Goal: Use online tool/utility: Utilize a website feature to perform a specific function

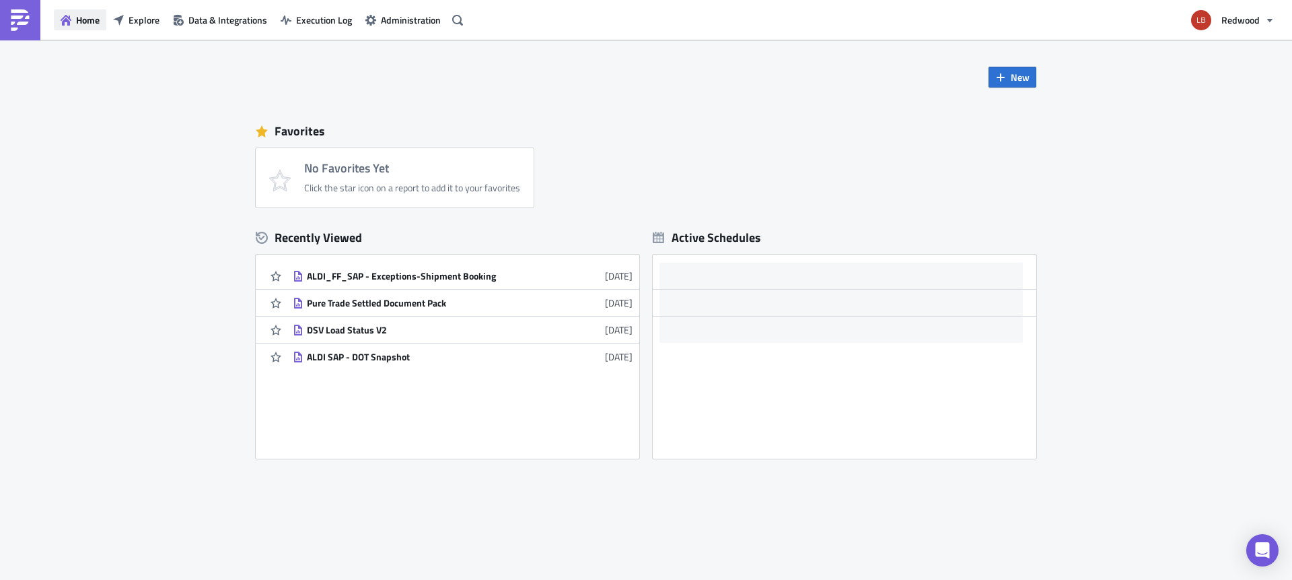
click at [90, 16] on span "Home" at bounding box center [88, 20] width 24 height 14
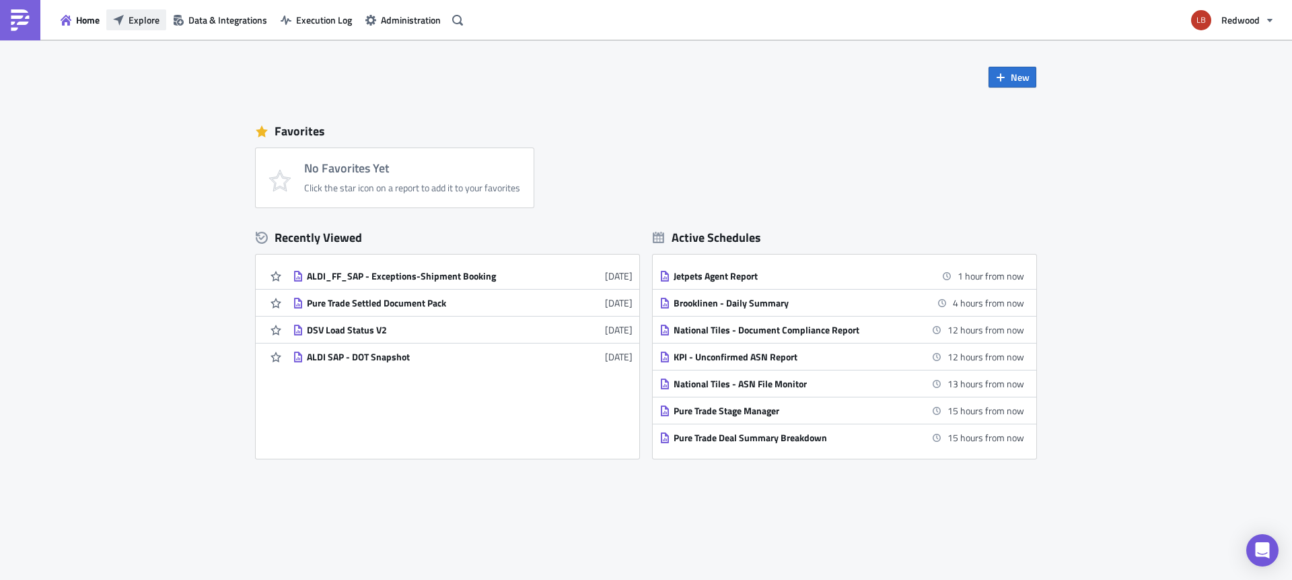
click at [149, 24] on span "Explore" at bounding box center [144, 20] width 31 height 14
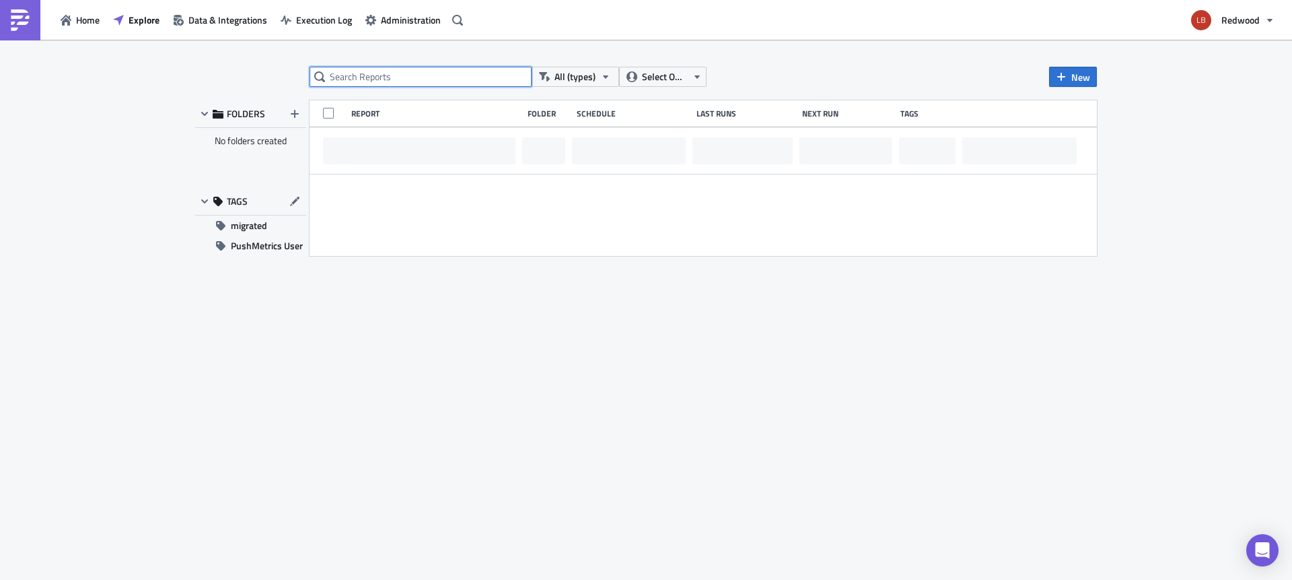
click at [391, 71] on input "text" at bounding box center [421, 77] width 222 height 20
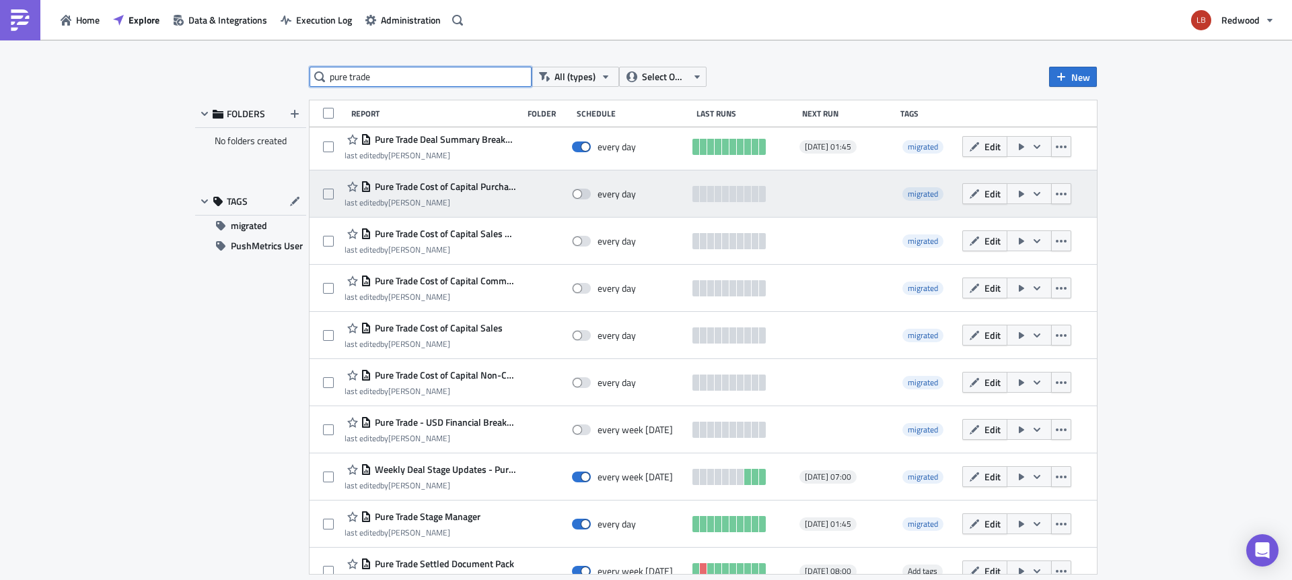
scroll to position [119, 0]
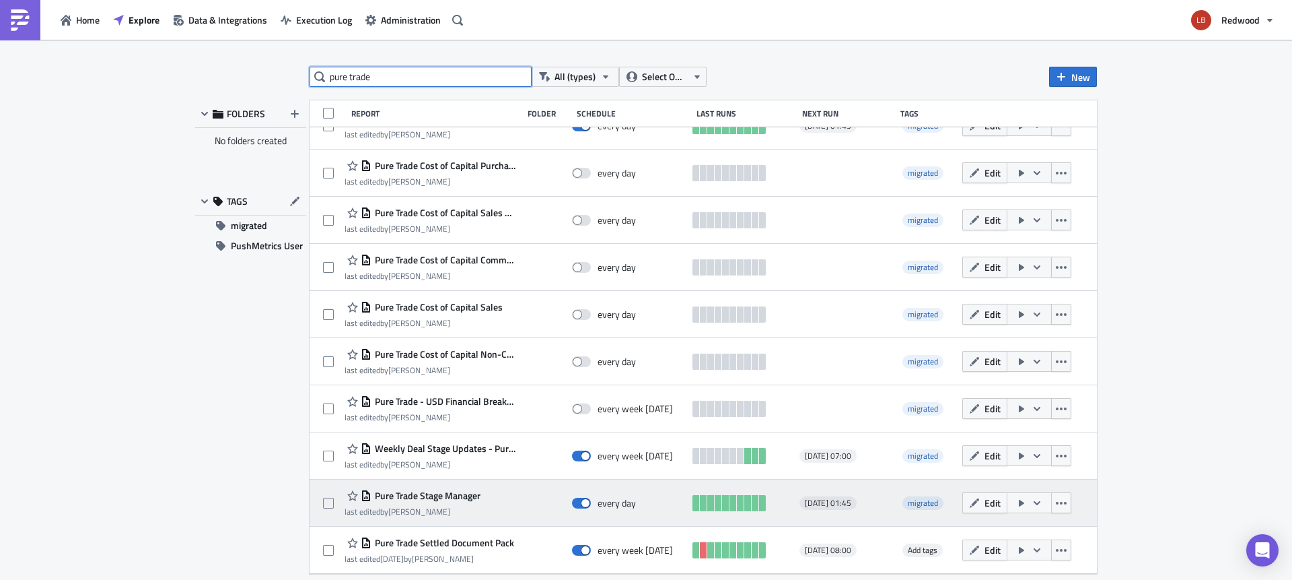
type input "pure trade"
click at [1032, 507] on icon "button" at bounding box center [1037, 502] width 11 height 11
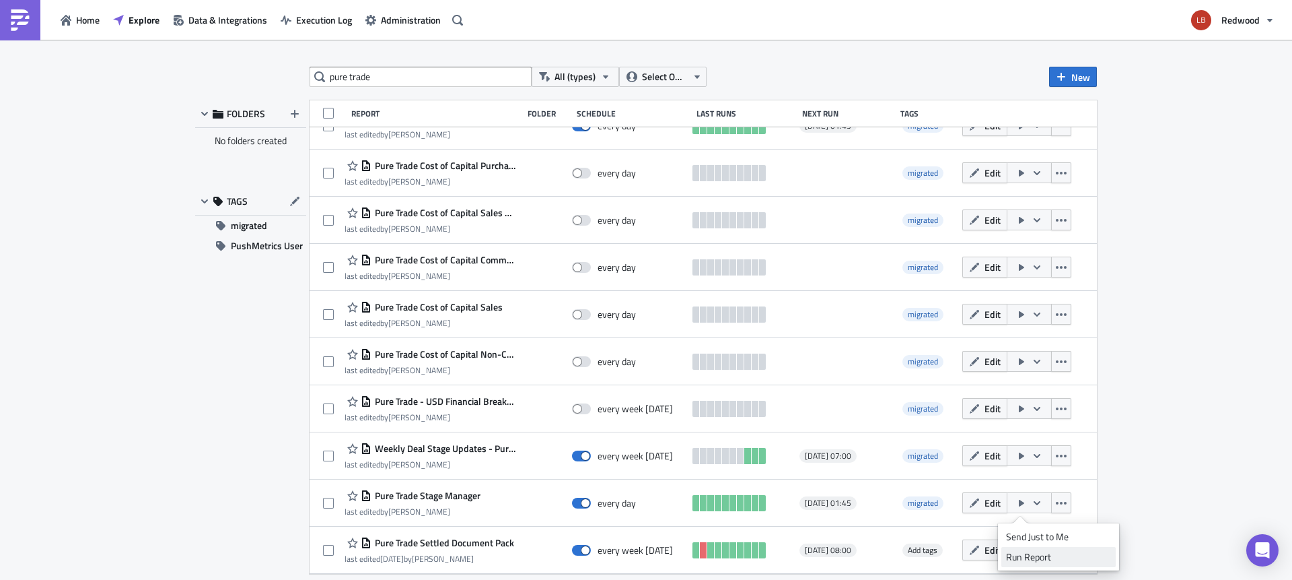
click at [1028, 551] on div "Run Report" at bounding box center [1058, 556] width 105 height 13
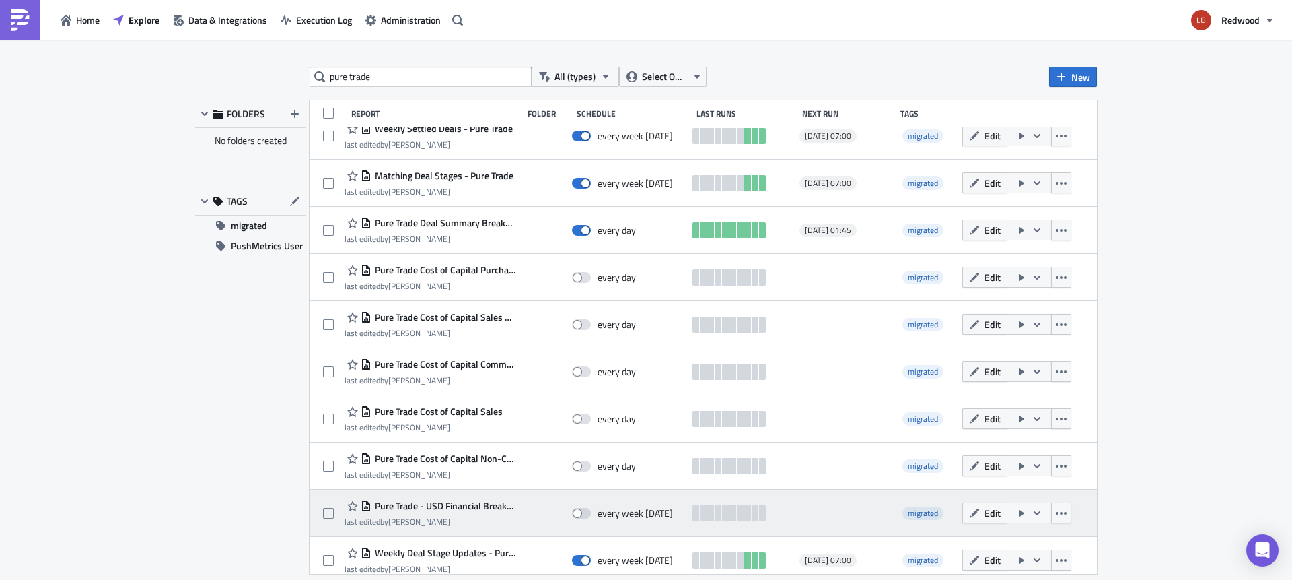
scroll to position [0, 0]
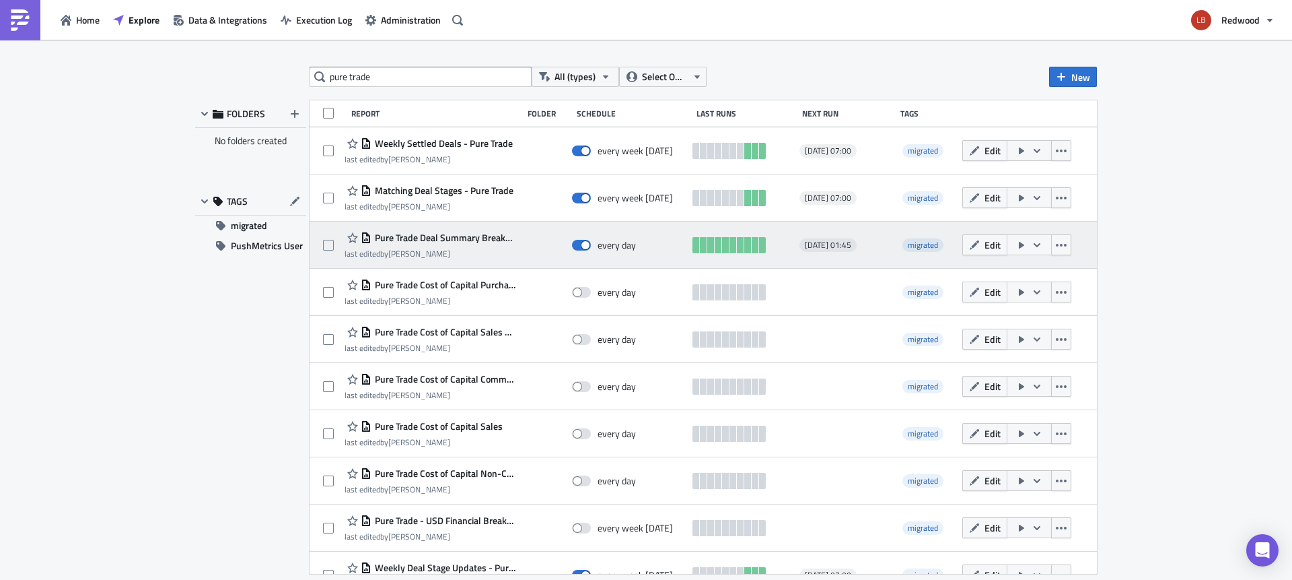
click at [1032, 245] on icon "button" at bounding box center [1037, 245] width 11 height 11
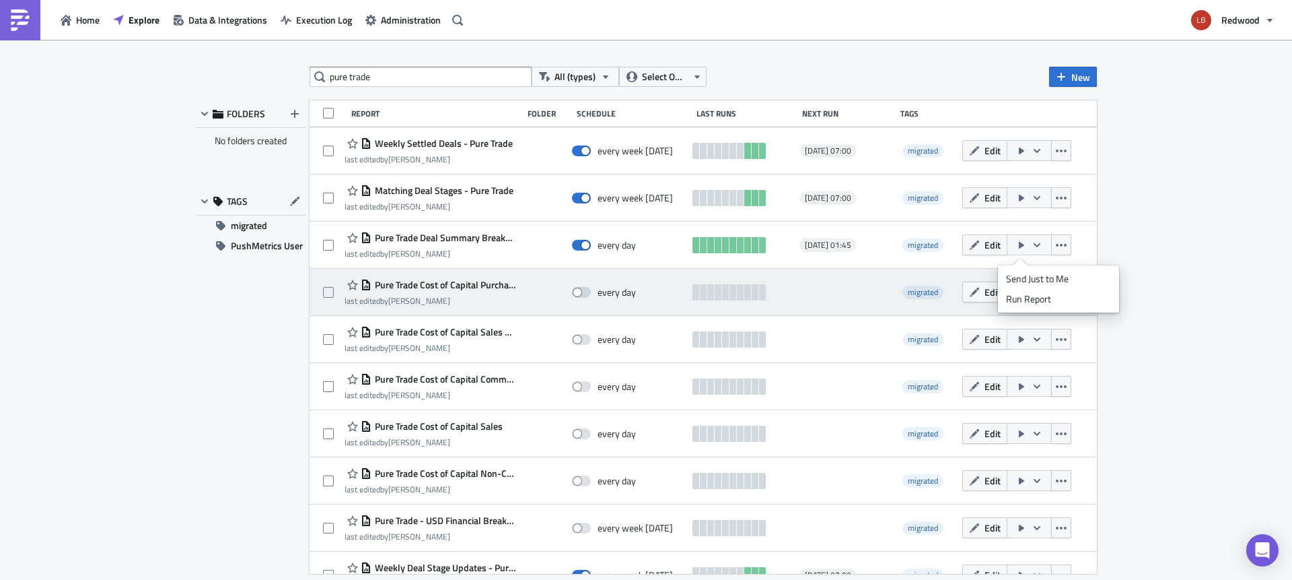
click at [1038, 301] on div "Run Report" at bounding box center [1058, 298] width 105 height 13
